Goal: Task Accomplishment & Management: Manage account settings

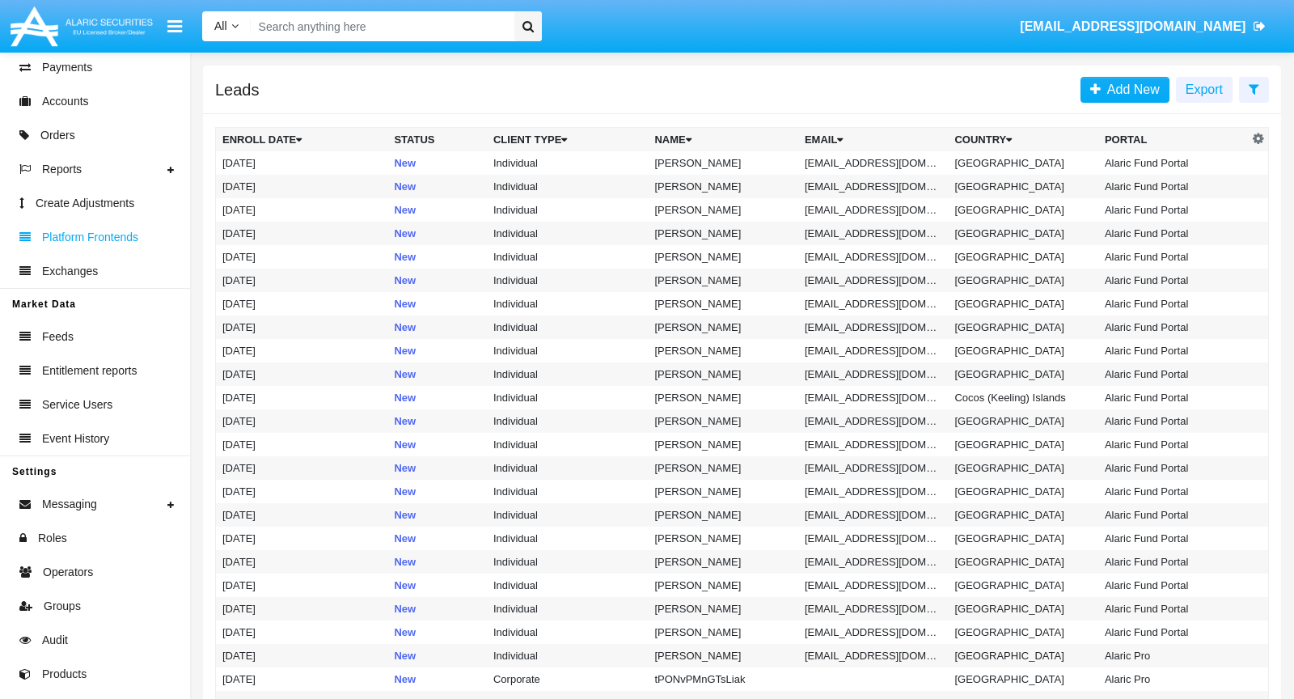
scroll to position [327, 0]
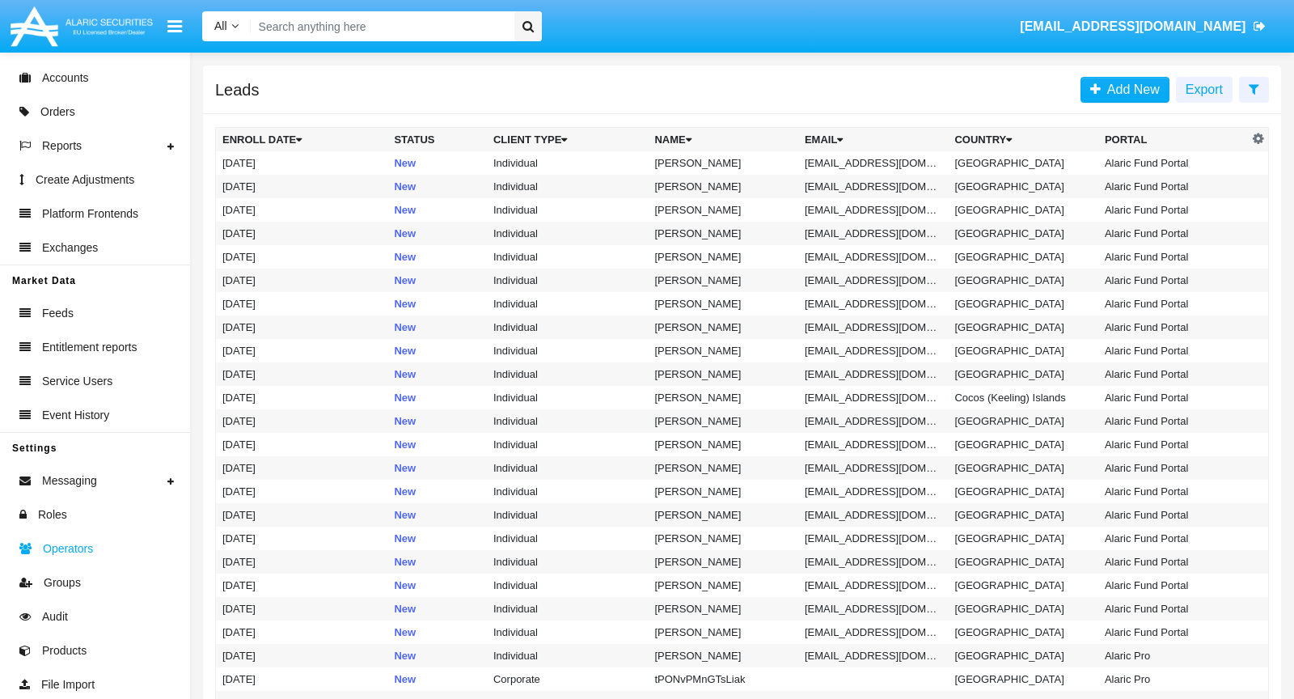
click at [108, 536] on link "Operators" at bounding box center [95, 548] width 190 height 34
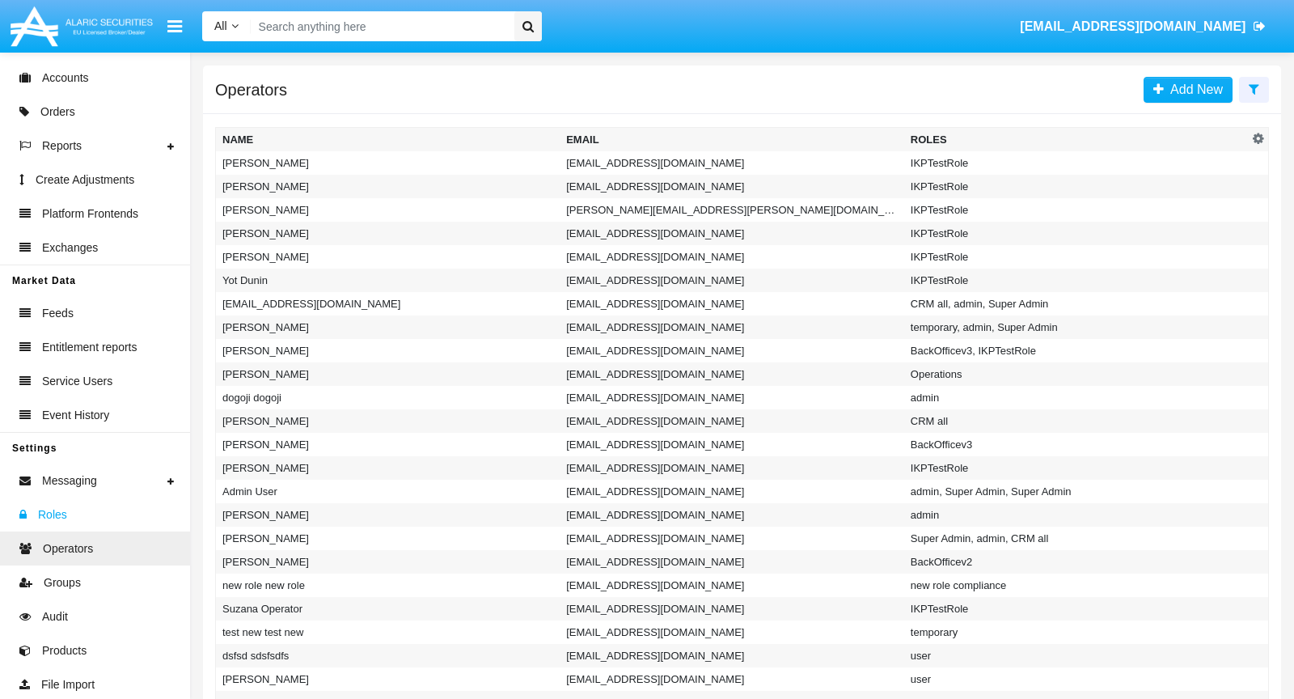
click at [74, 513] on link "Roles" at bounding box center [95, 514] width 190 height 34
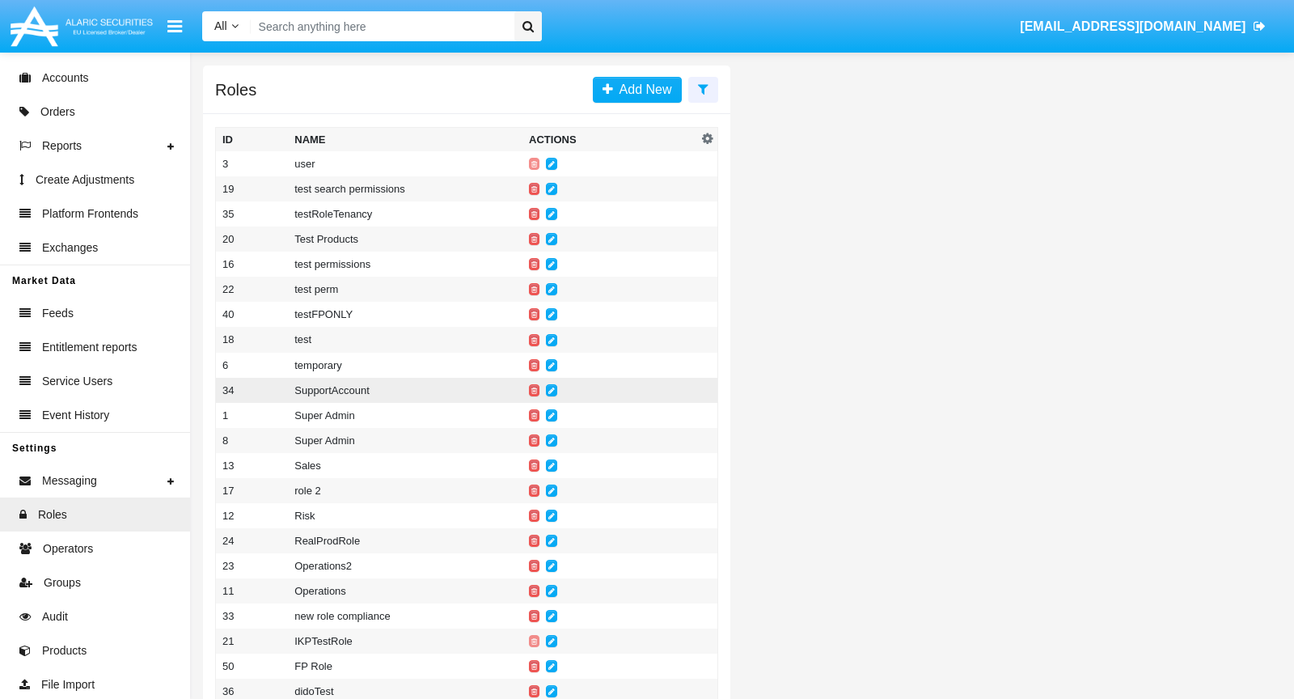
drag, startPoint x: 383, startPoint y: 389, endPoint x: 285, endPoint y: 394, distance: 98.0
click at [286, 394] on tr "34 SupportAccount" at bounding box center [467, 390] width 502 height 25
copy tr "SupportAccount"
click at [79, 540] on span "Operators" at bounding box center [68, 548] width 50 height 17
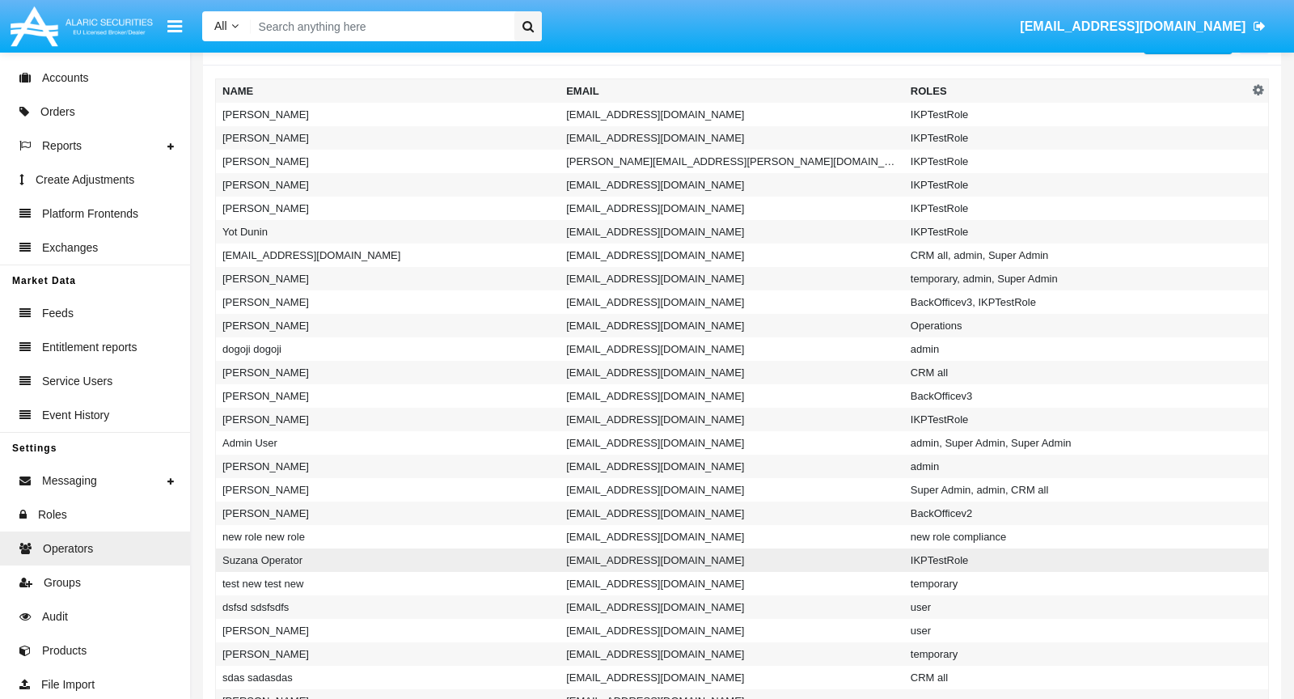
scroll to position [47, 0]
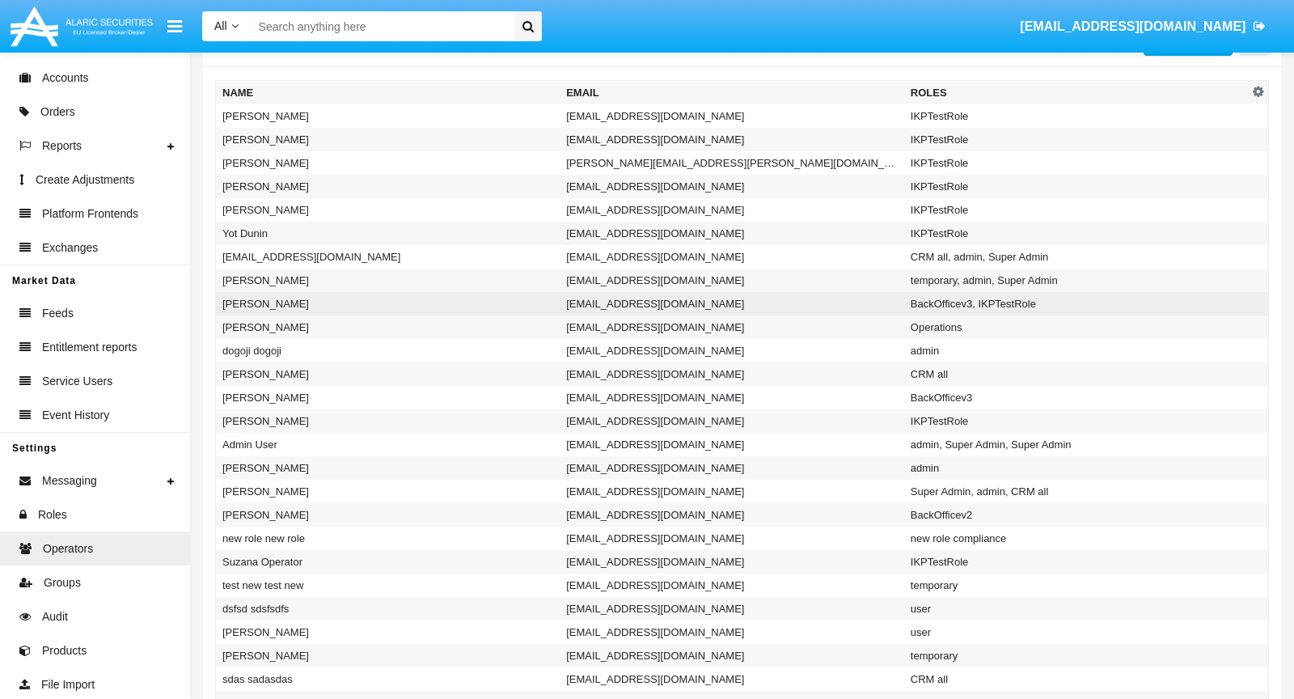
click at [746, 302] on td "[EMAIL_ADDRESS][DOMAIN_NAME]" at bounding box center [732, 303] width 344 height 23
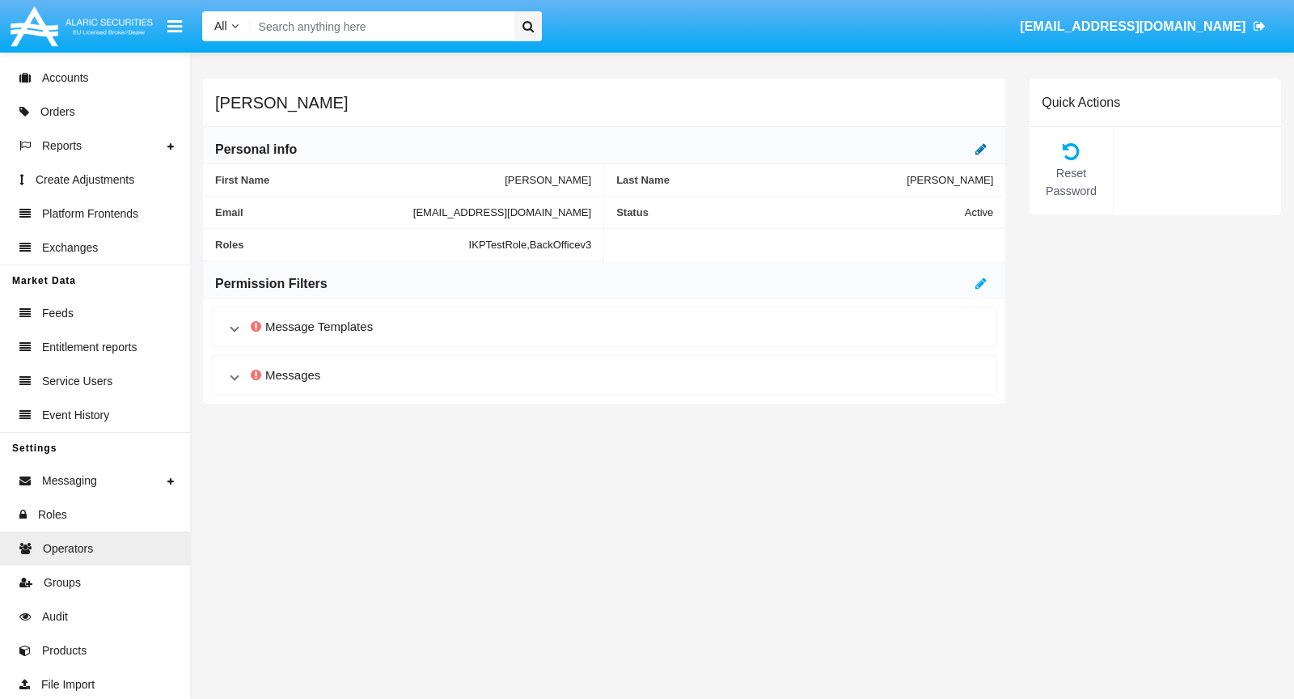
click at [984, 154] on icon at bounding box center [980, 148] width 11 height 13
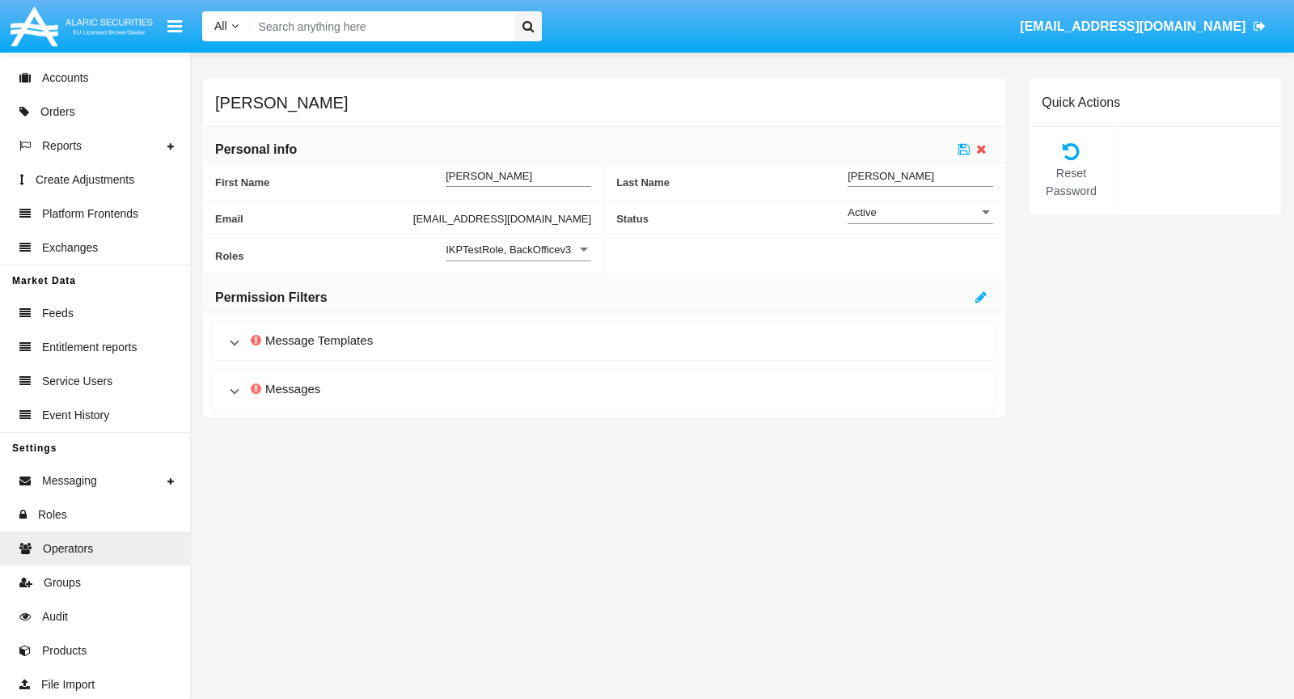
click at [522, 249] on span "IKPTestRole, BackOfficev3" at bounding box center [508, 249] width 125 height 12
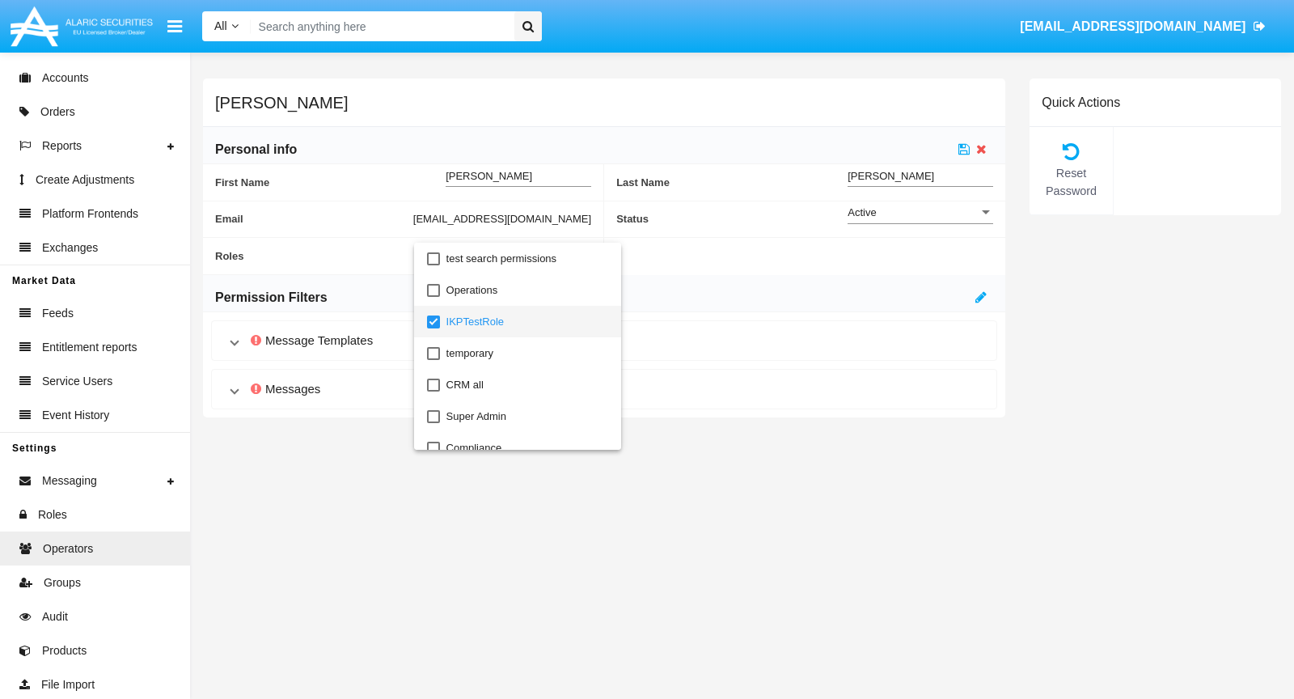
click at [433, 323] on mat-pseudo-checkbox at bounding box center [433, 321] width 13 height 13
click at [432, 306] on mat-pseudo-checkbox at bounding box center [433, 308] width 13 height 13
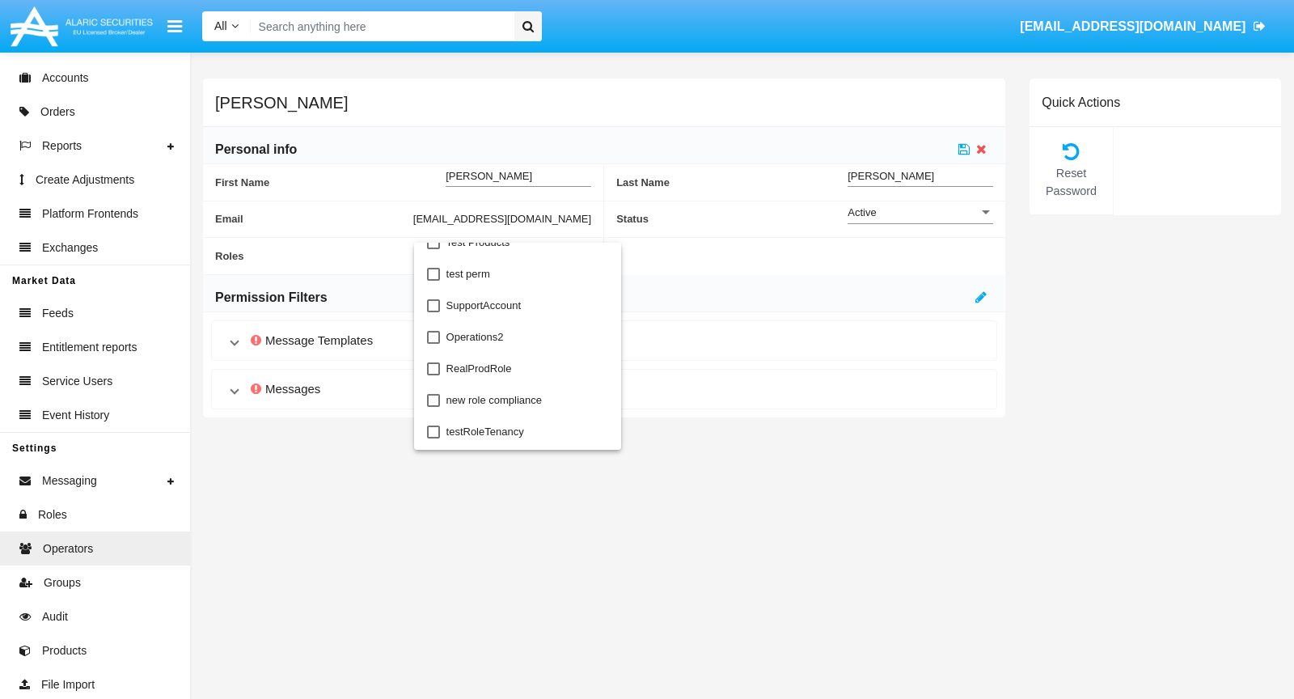
scroll to position [404, 0]
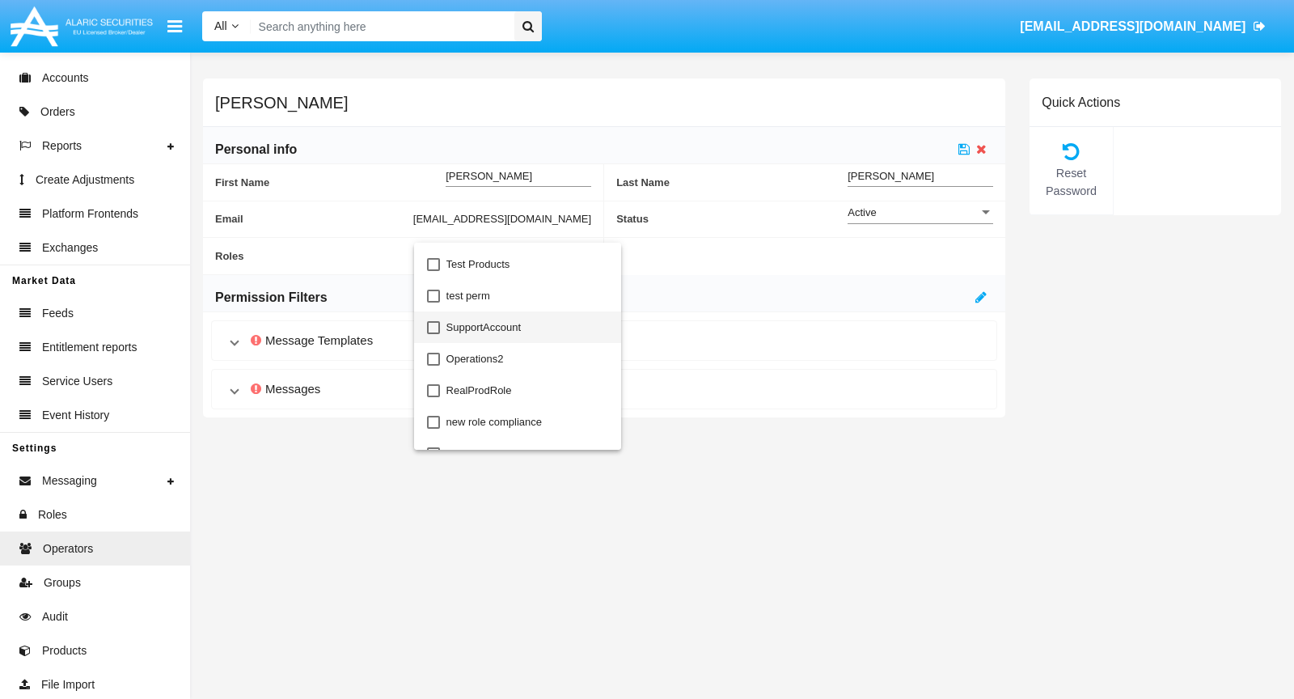
click at [449, 328] on span "SupportAccount" at bounding box center [527, 327] width 163 height 32
click at [785, 356] on div at bounding box center [647, 349] width 1294 height 699
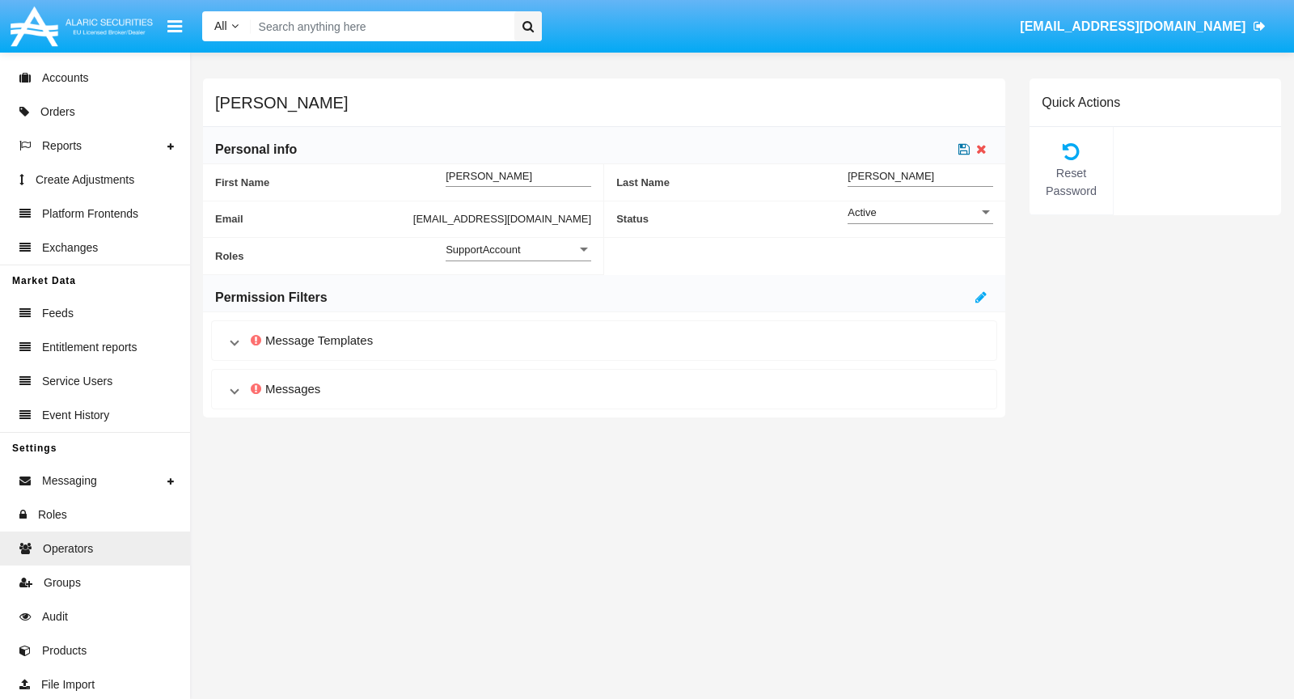
click at [964, 150] on icon at bounding box center [963, 148] width 11 height 13
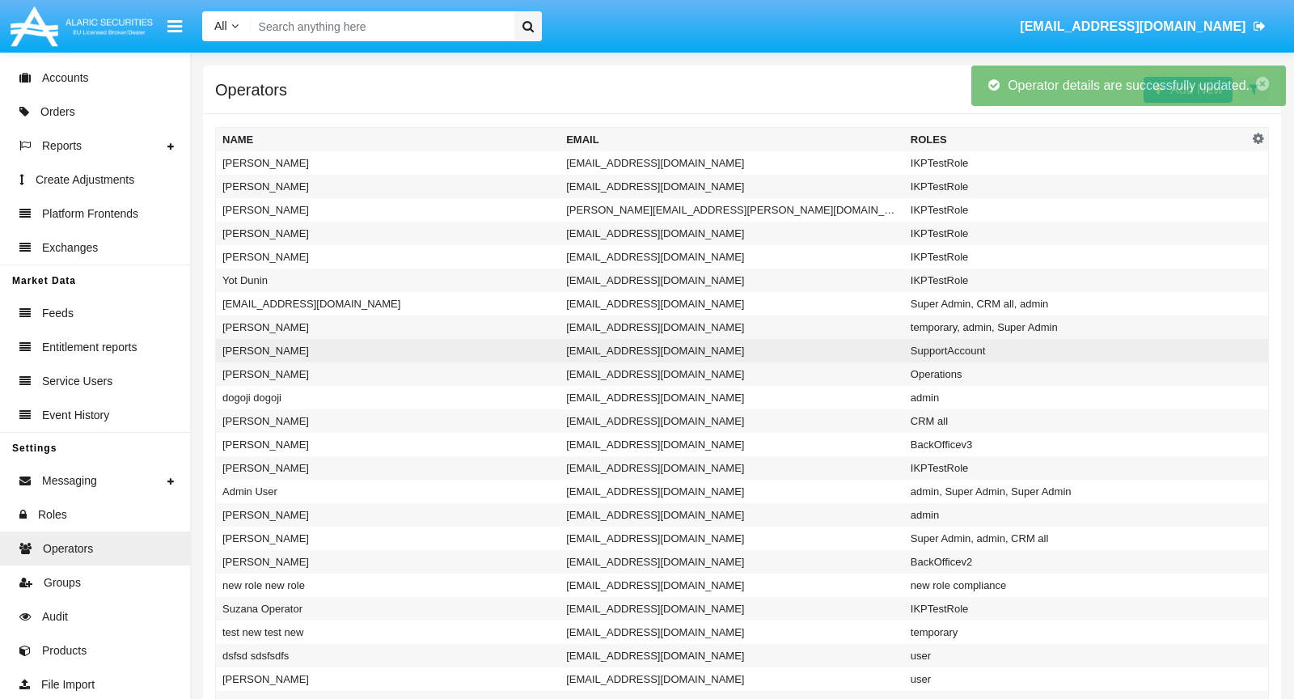
click at [697, 355] on td "[EMAIL_ADDRESS][DOMAIN_NAME]" at bounding box center [732, 350] width 344 height 23
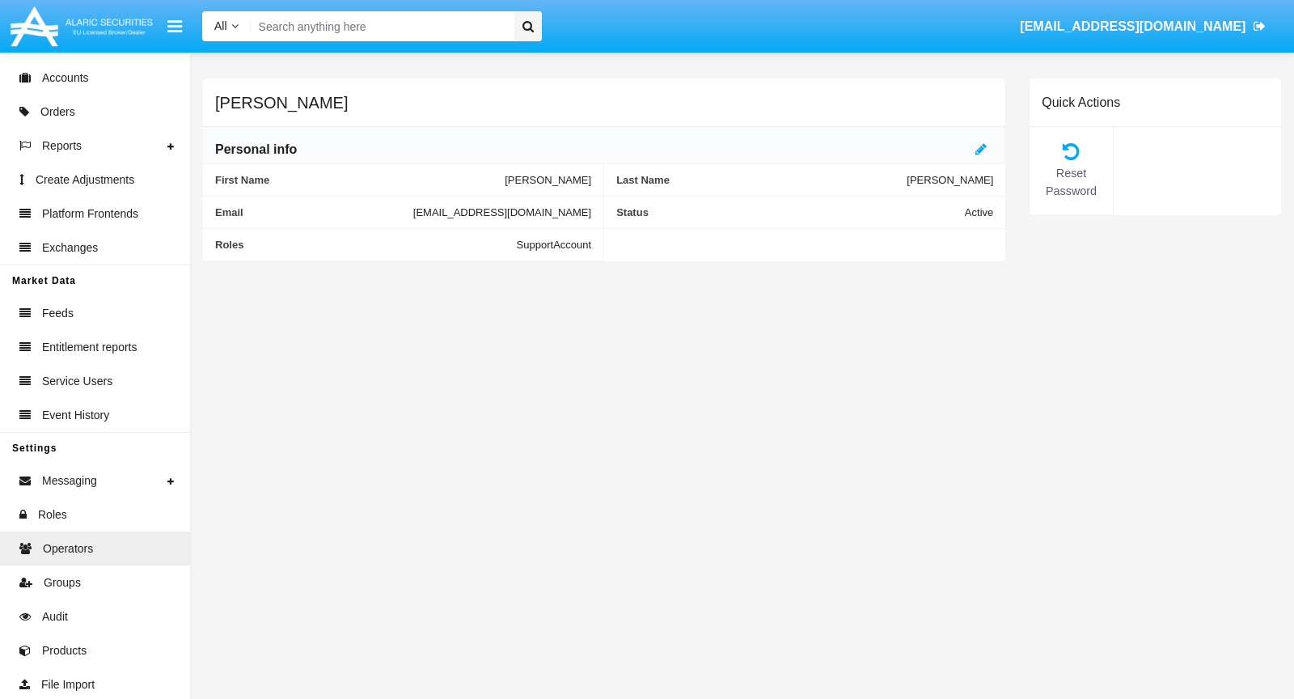
click at [704, 376] on div "George C Scott Personal info First Name George C Last Name Scott Email suzana.s…" at bounding box center [742, 376] width 1104 height 646
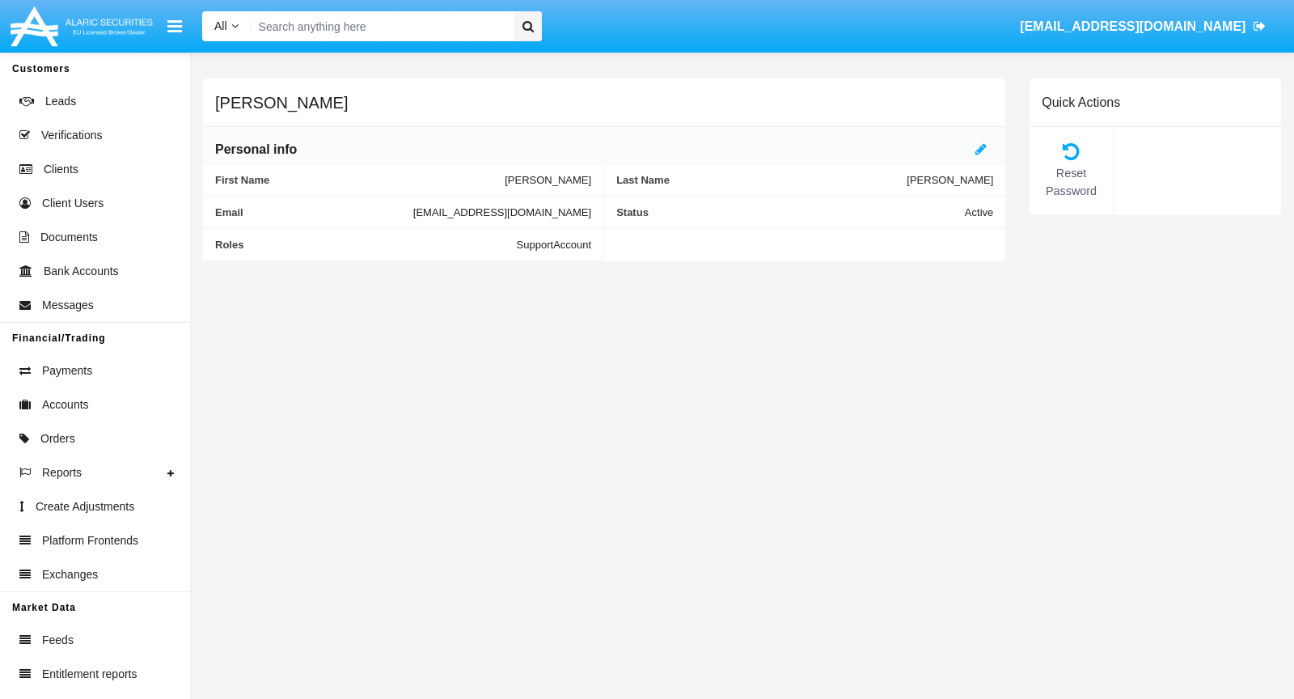
click at [413, 211] on span "[EMAIL_ADDRESS][DOMAIN_NAME]" at bounding box center [502, 212] width 178 height 12
click at [413, 212] on span "[EMAIL_ADDRESS][DOMAIN_NAME]" at bounding box center [502, 212] width 178 height 12
copy span "[EMAIL_ADDRESS][DOMAIN_NAME]"
click at [1156, 26] on span "suzana.stoyanova@alaricsecurities.com" at bounding box center [1133, 26] width 226 height 14
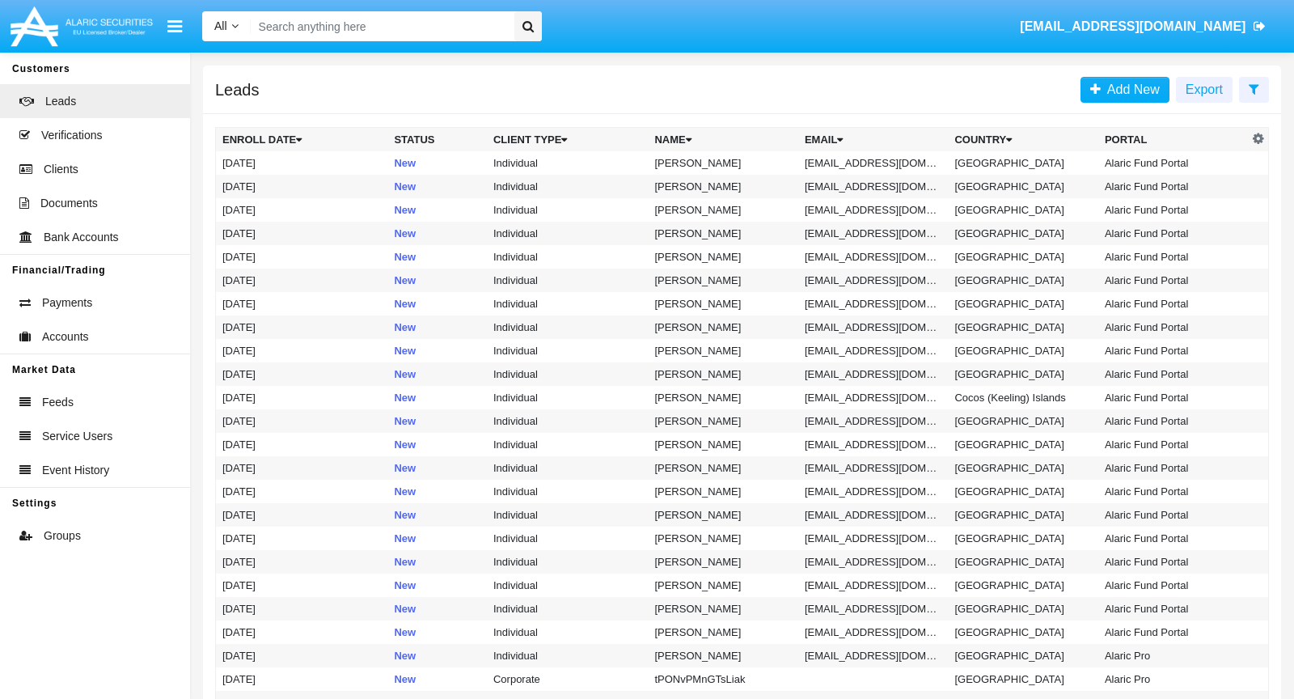
click at [353, 19] on input "Search" at bounding box center [380, 26] width 258 height 30
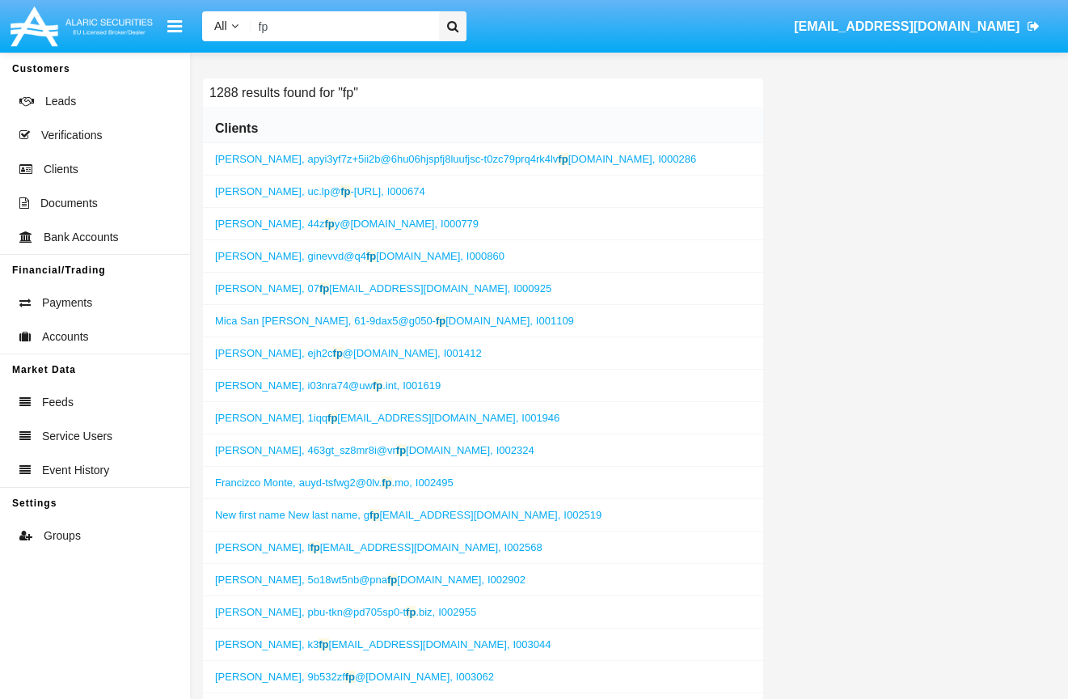
click at [289, 22] on input "fp" at bounding box center [342, 26] width 183 height 30
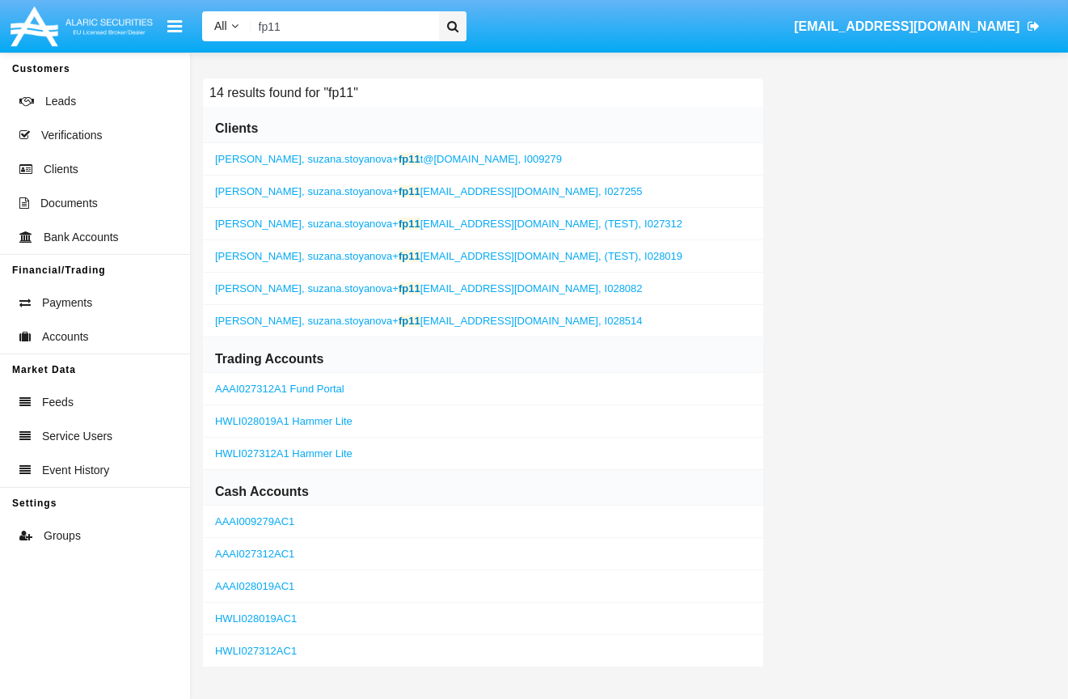
type input "fp11"
click at [460, 223] on span "suzana.stoyanova+ fp11 [EMAIL_ADDRESS][DOMAIN_NAME]," at bounding box center [455, 224] width 294 height 12
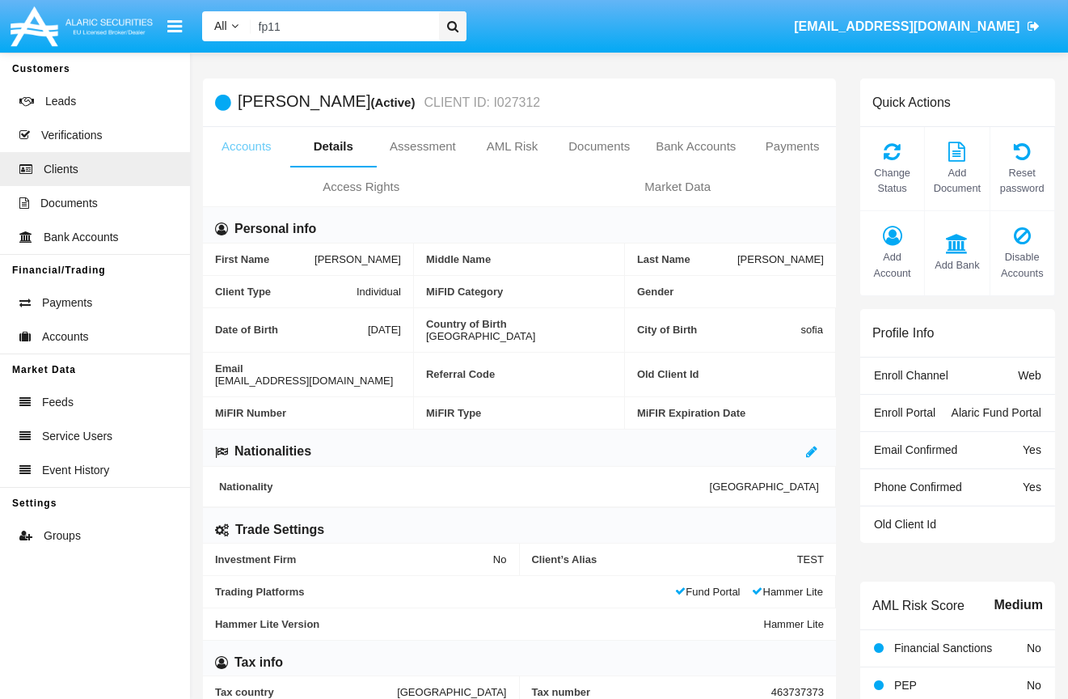
click at [243, 142] on link "Accounts" at bounding box center [246, 146] width 87 height 39
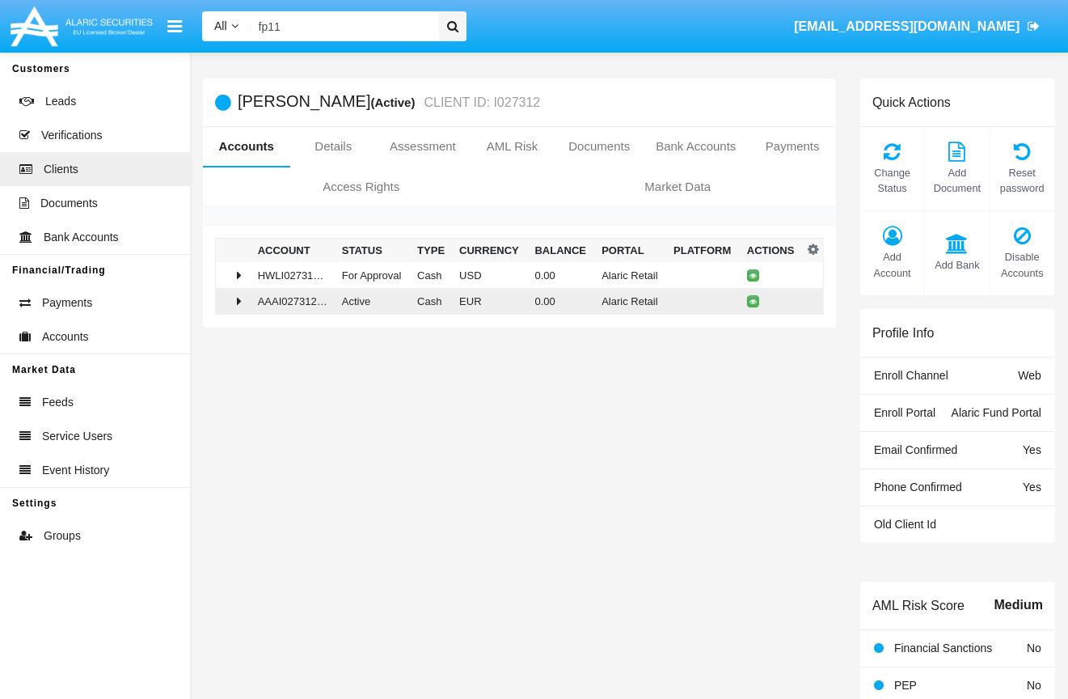
click at [238, 304] on icon at bounding box center [239, 300] width 5 height 13
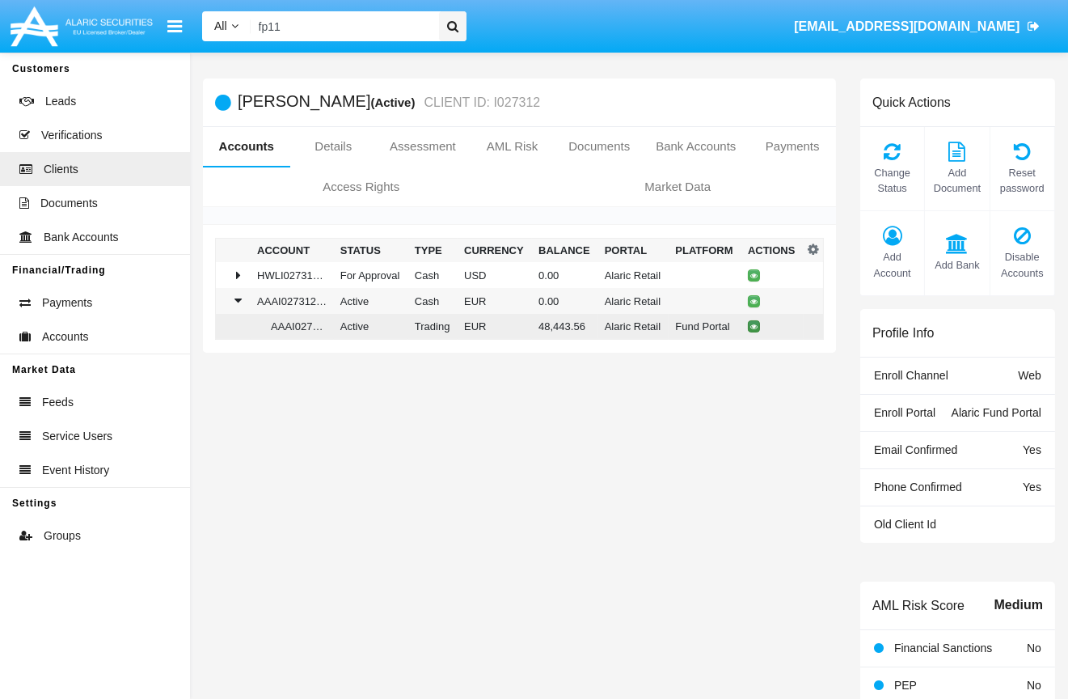
click at [756, 323] on icon at bounding box center [753, 326] width 7 height 7
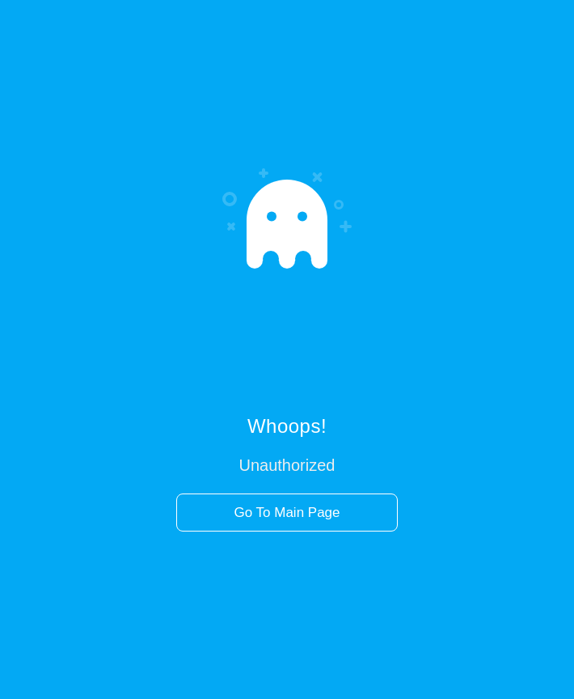
click at [411, 201] on div "Whoops! Unauthorized Go To Main Page" at bounding box center [287, 349] width 283 height 364
